Goal: Task Accomplishment & Management: Manage account settings

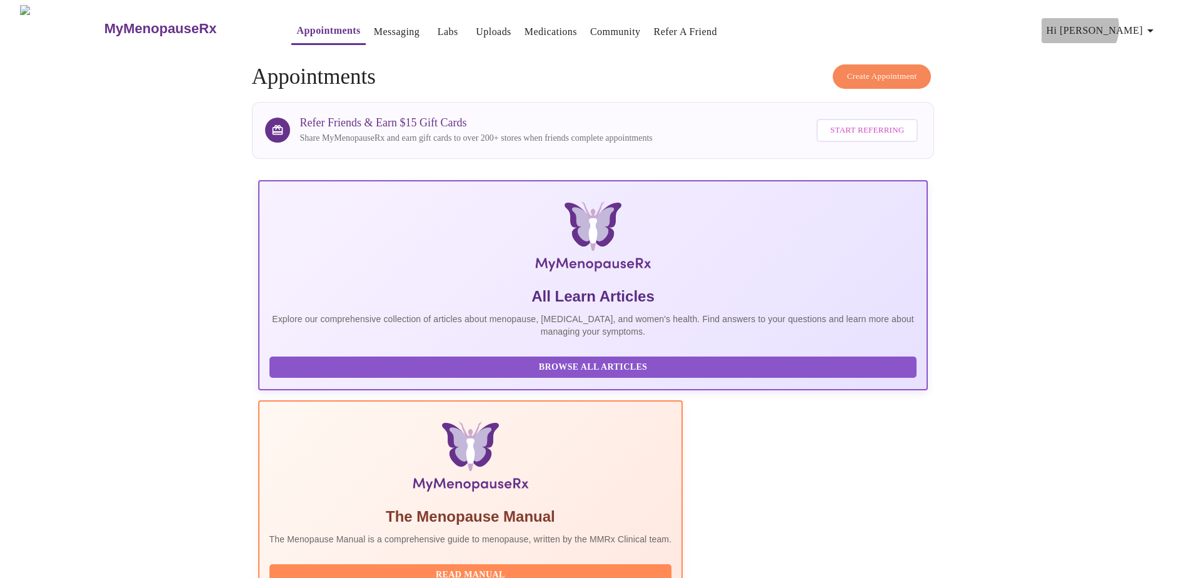
click at [1130, 23] on span "Hi [PERSON_NAME]" at bounding box center [1101, 31] width 111 height 18
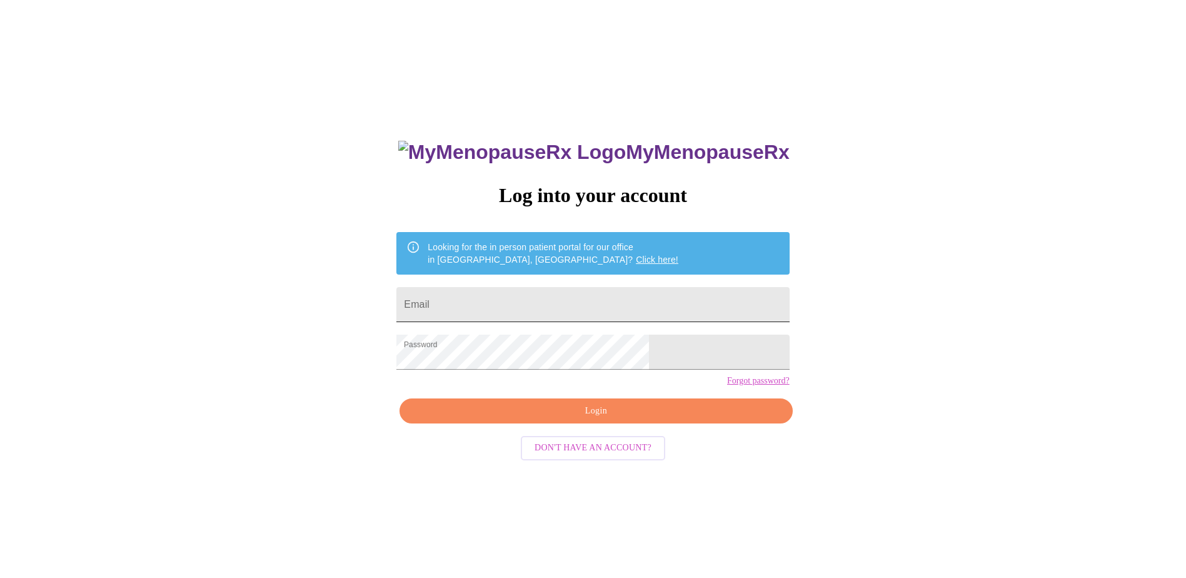
click at [518, 297] on input "Email" at bounding box center [592, 304] width 393 height 35
type input "kmgreaney813@gmail.com"
